Goal: Obtain resource: Obtain resource

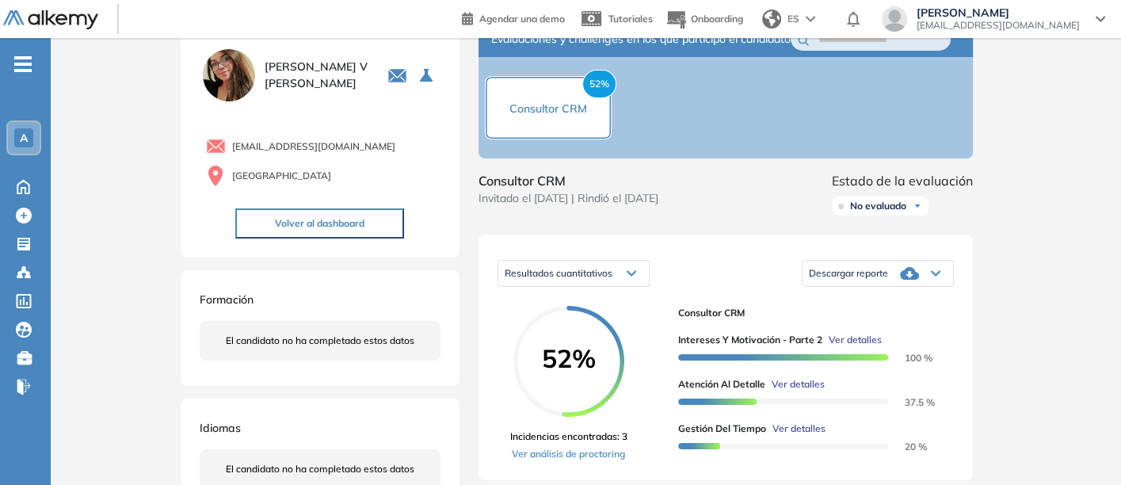
scroll to position [88, 0]
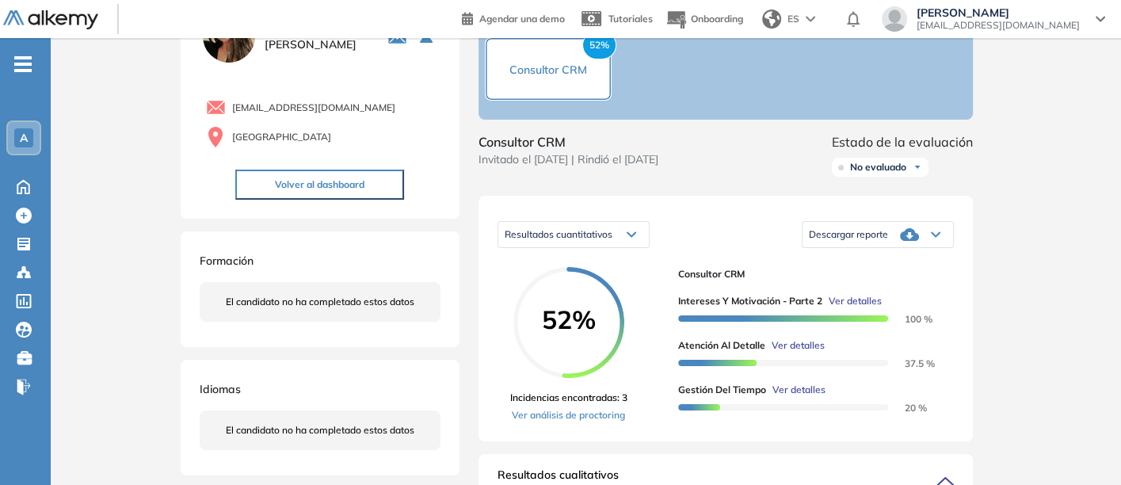
click at [872, 241] on span "Descargar reporte" at bounding box center [848, 234] width 79 height 13
click at [851, 262] on li "Descargar informe completo" at bounding box center [868, 254] width 117 height 16
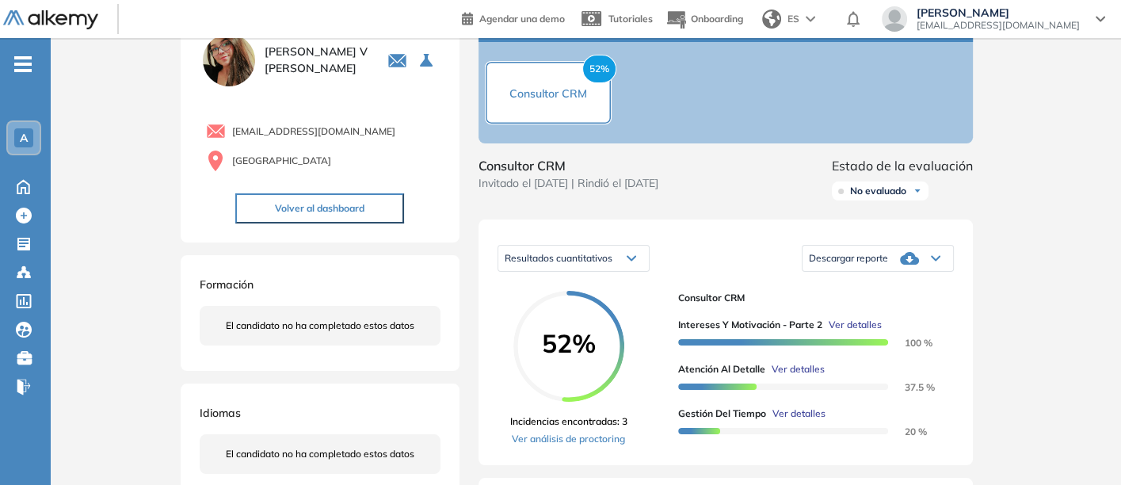
scroll to position [67, 0]
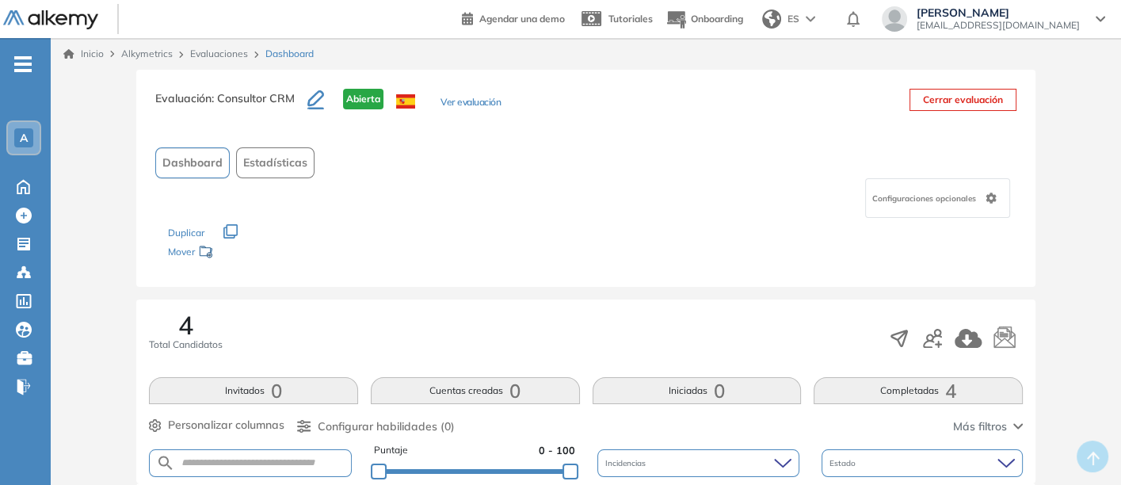
scroll to position [38, 0]
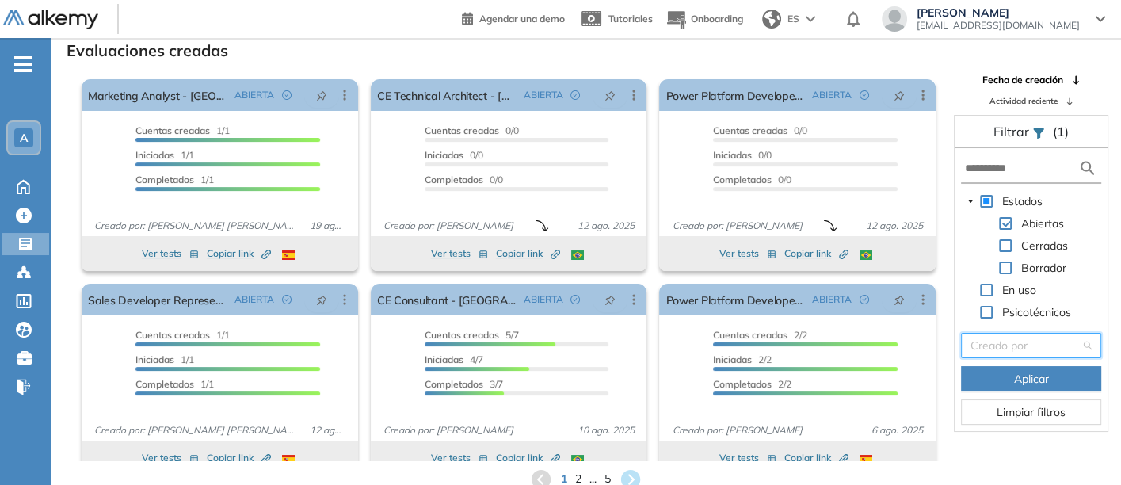
click at [1010, 340] on input "search" at bounding box center [1026, 346] width 110 height 24
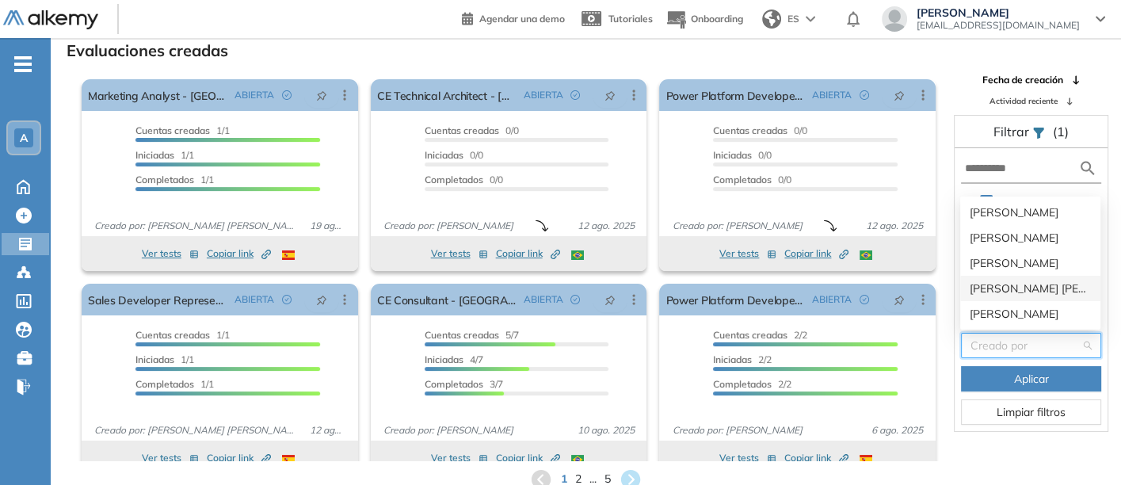
click at [994, 284] on div "[PERSON_NAME] [PERSON_NAME] Sichaca [PERSON_NAME]" at bounding box center [1030, 288] width 121 height 17
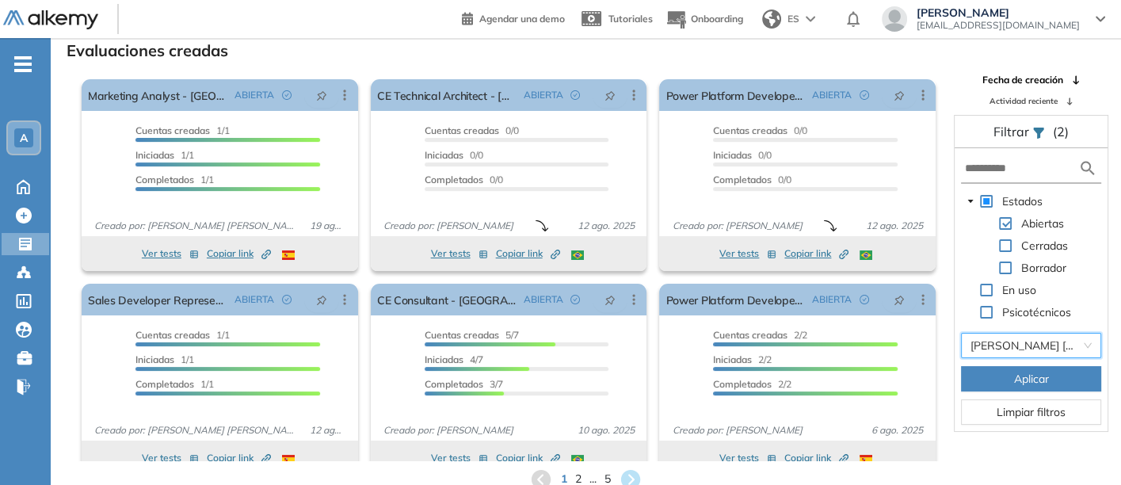
click at [1016, 374] on span "Aplicar" at bounding box center [1031, 378] width 35 height 17
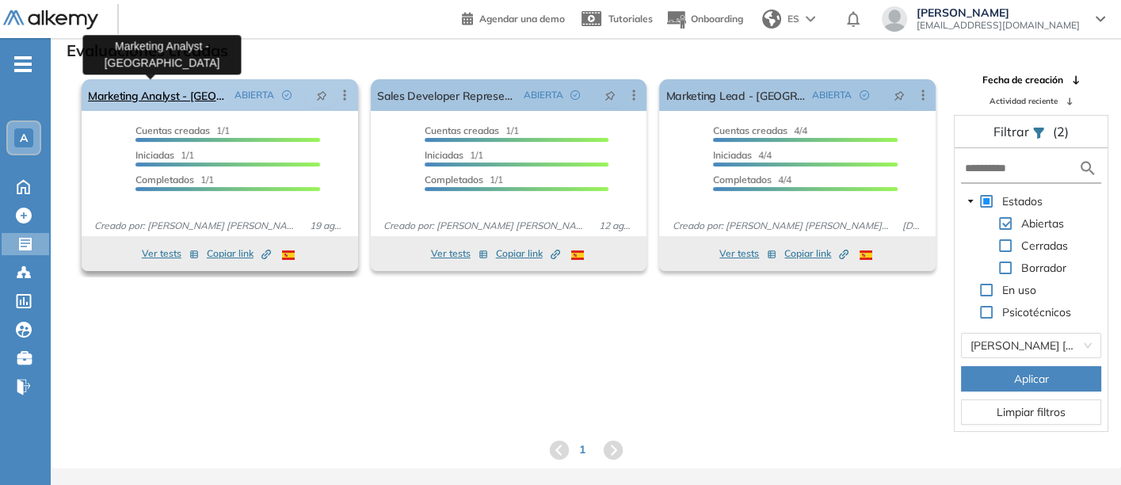
click at [130, 89] on link "Marketing Analyst - [GEOGRAPHIC_DATA]" at bounding box center [158, 95] width 140 height 32
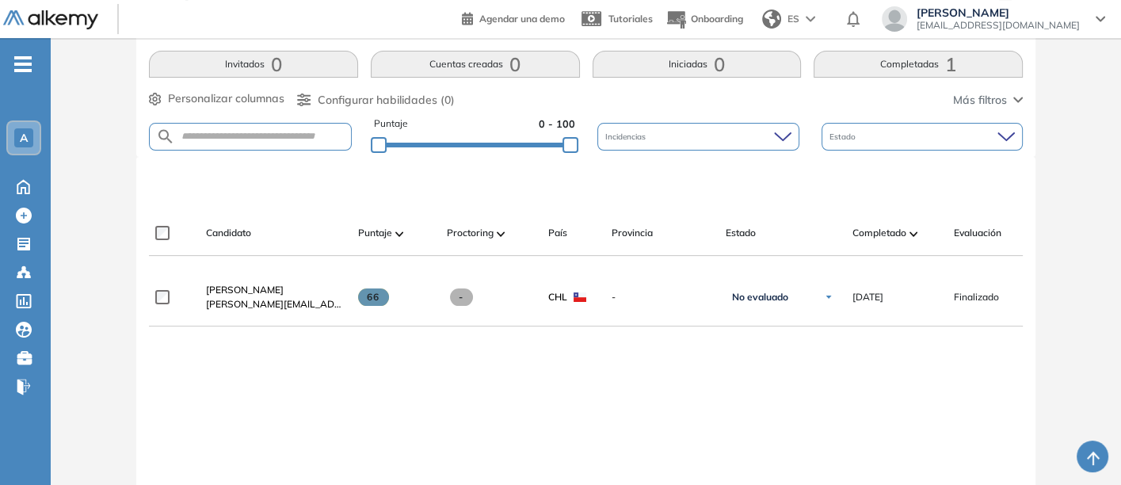
scroll to position [352, 0]
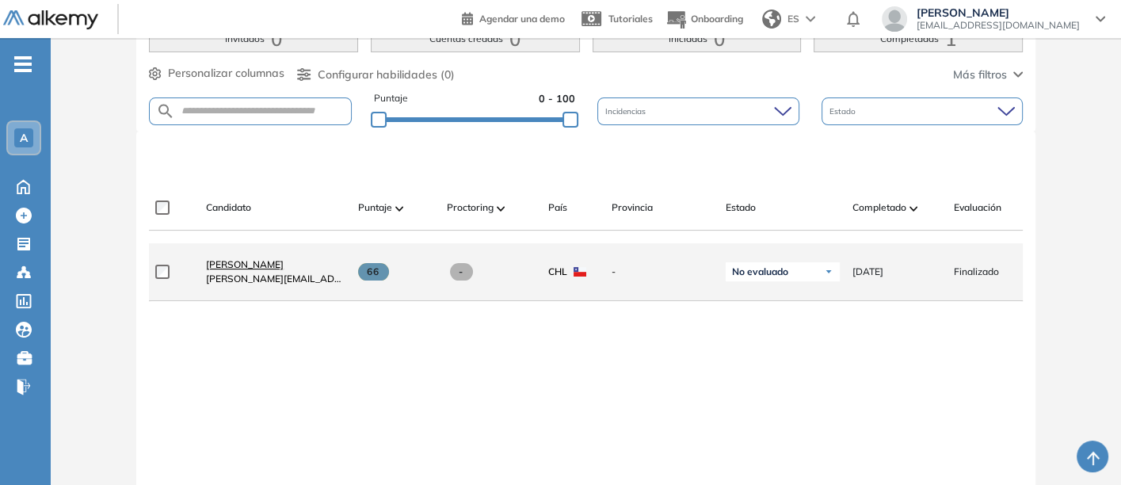
click at [231, 266] on span "[PERSON_NAME]" at bounding box center [245, 264] width 78 height 12
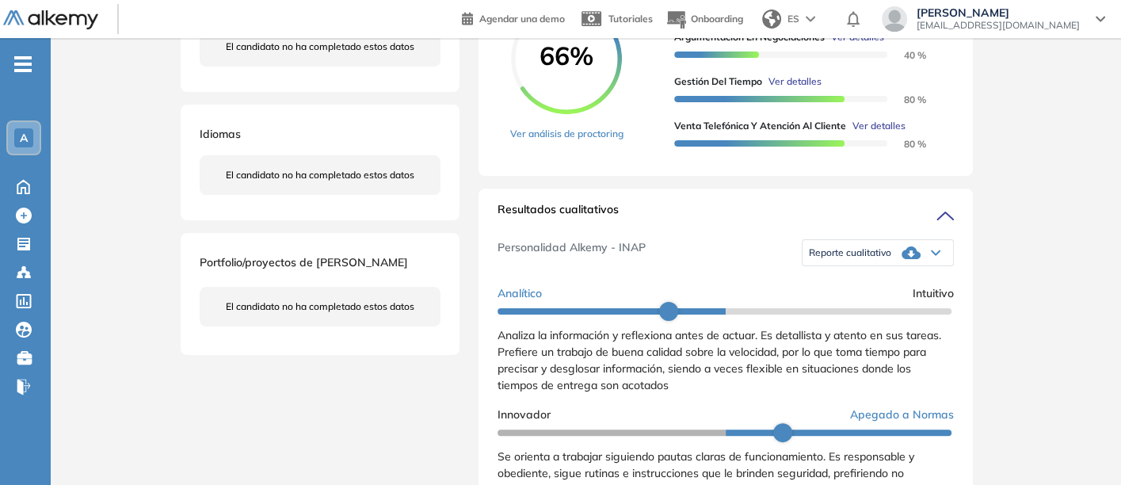
click at [838, 259] on span "Reporte cualitativo" at bounding box center [850, 252] width 82 height 13
click at [830, 309] on li "Reporte sin Afinidad AI" at bounding box center [857, 301] width 94 height 16
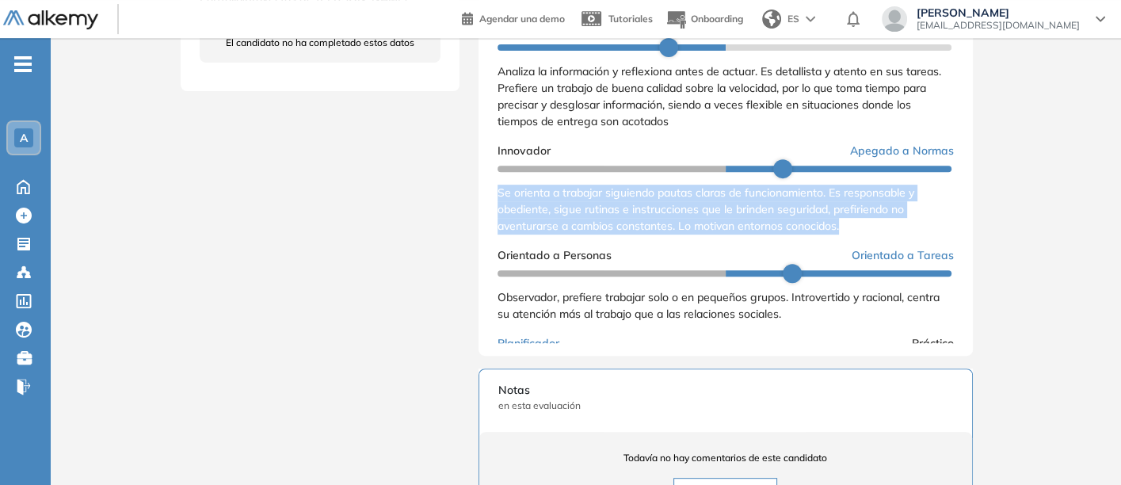
drag, startPoint x: 499, startPoint y: 205, endPoint x: 849, endPoint y: 242, distance: 351.5
click at [849, 235] on div "Se orienta a trabajar siguiendo pautas claras de funcionamiento. Es responsable…" at bounding box center [726, 210] width 456 height 50
copy span "Se orienta a trabajar siguiendo pautas claras de funcionamiento. Es responsable…"
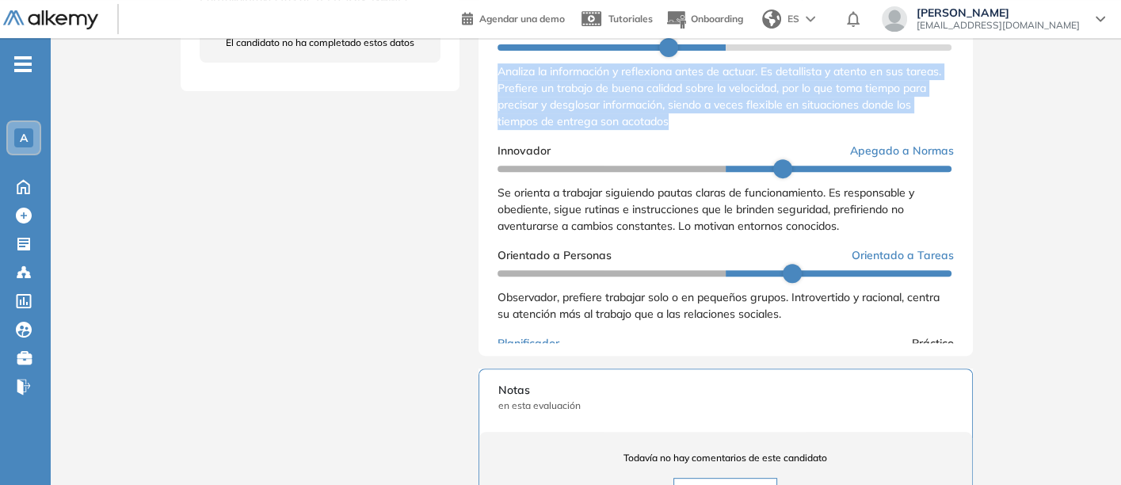
drag, startPoint x: 492, startPoint y: 86, endPoint x: 703, endPoint y: 136, distance: 216.6
click at [704, 136] on div "Resultados cualitativos Personalidad Alkemy - INAP Reporte cualitativo Reporte …" at bounding box center [726, 140] width 495 height 431
copy span "Analiza la información y reflexiona antes de actuar. Es detallista y atento en …"
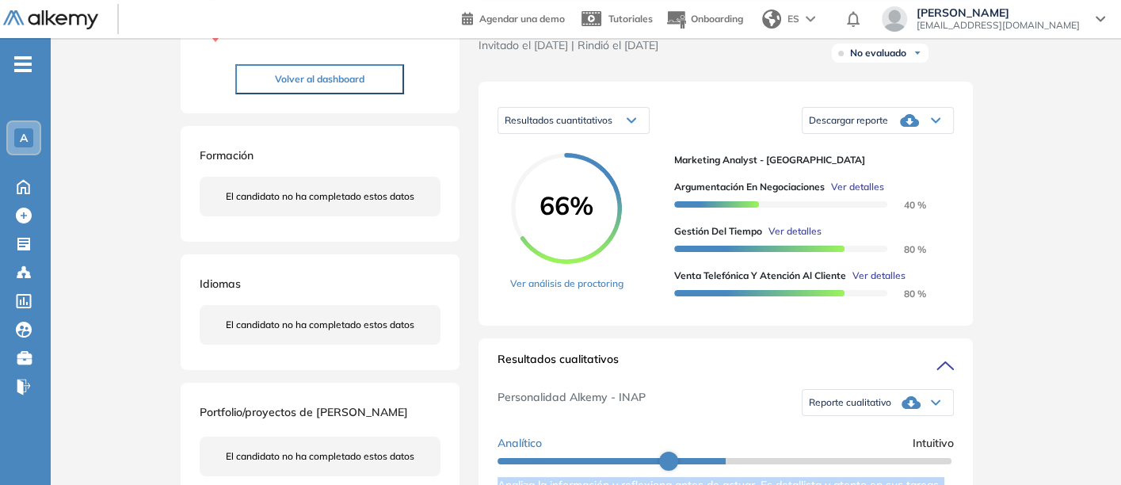
scroll to position [87, 0]
